Goal: Share content: Share content

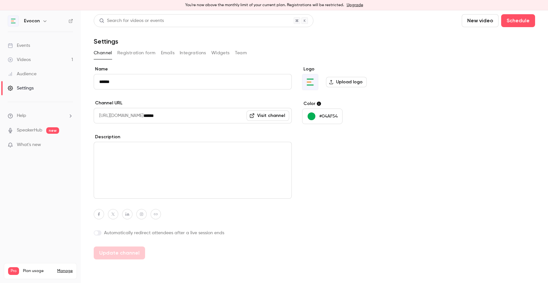
click at [57, 60] on link "Videos 1" at bounding box center [40, 60] width 81 height 14
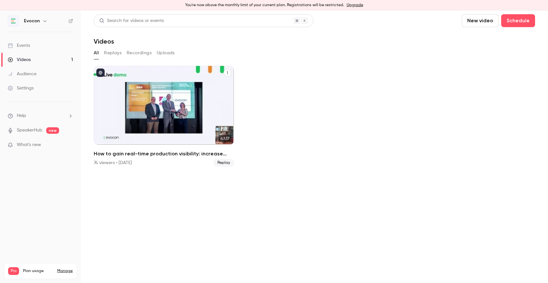
click at [227, 70] on button "How to gain real-time production visibility: increase output and cut waste with…" at bounding box center [228, 73] width 8 height 8
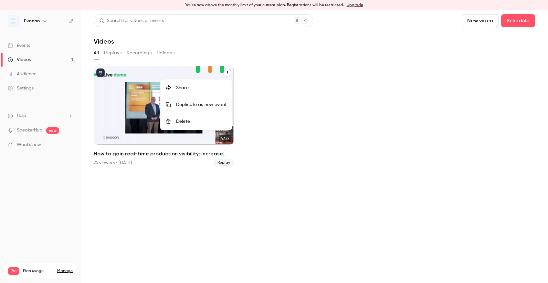
click at [208, 87] on div "Share" at bounding box center [201, 88] width 50 height 6
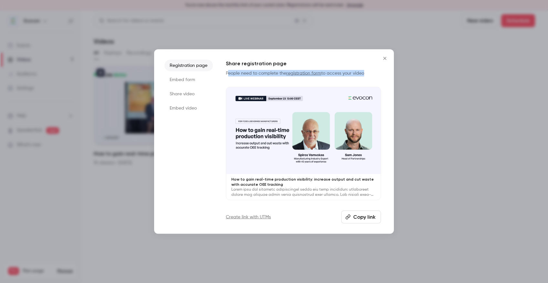
drag, startPoint x: 228, startPoint y: 76, endPoint x: 352, endPoint y: 81, distance: 124.8
click at [352, 81] on div "Share registration page People need to complete the registration form to access…" at bounding box center [303, 130] width 155 height 141
click at [193, 95] on li "Share video" at bounding box center [188, 94] width 48 height 12
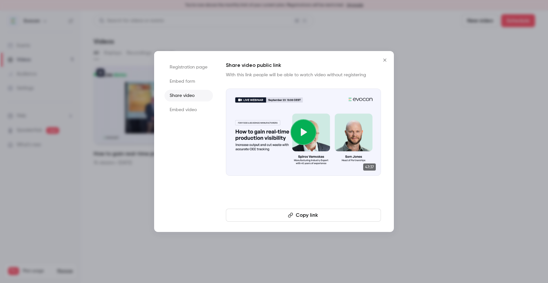
click at [189, 68] on li "Registration page" at bounding box center [188, 67] width 48 height 12
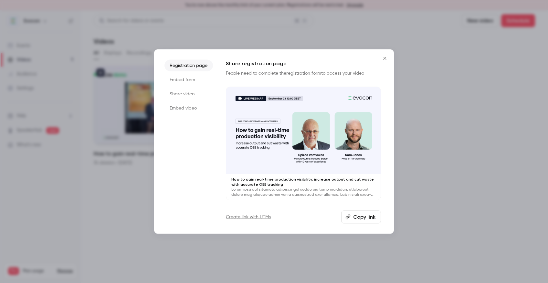
click at [254, 218] on link "Create link with UTMs" at bounding box center [248, 217] width 45 height 6
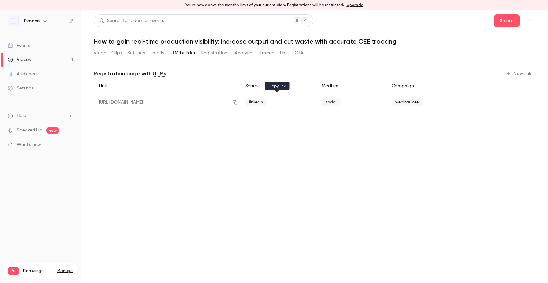
click at [237, 102] on icon "button" at bounding box center [234, 102] width 5 height 5
